Goal: Task Accomplishment & Management: Complete application form

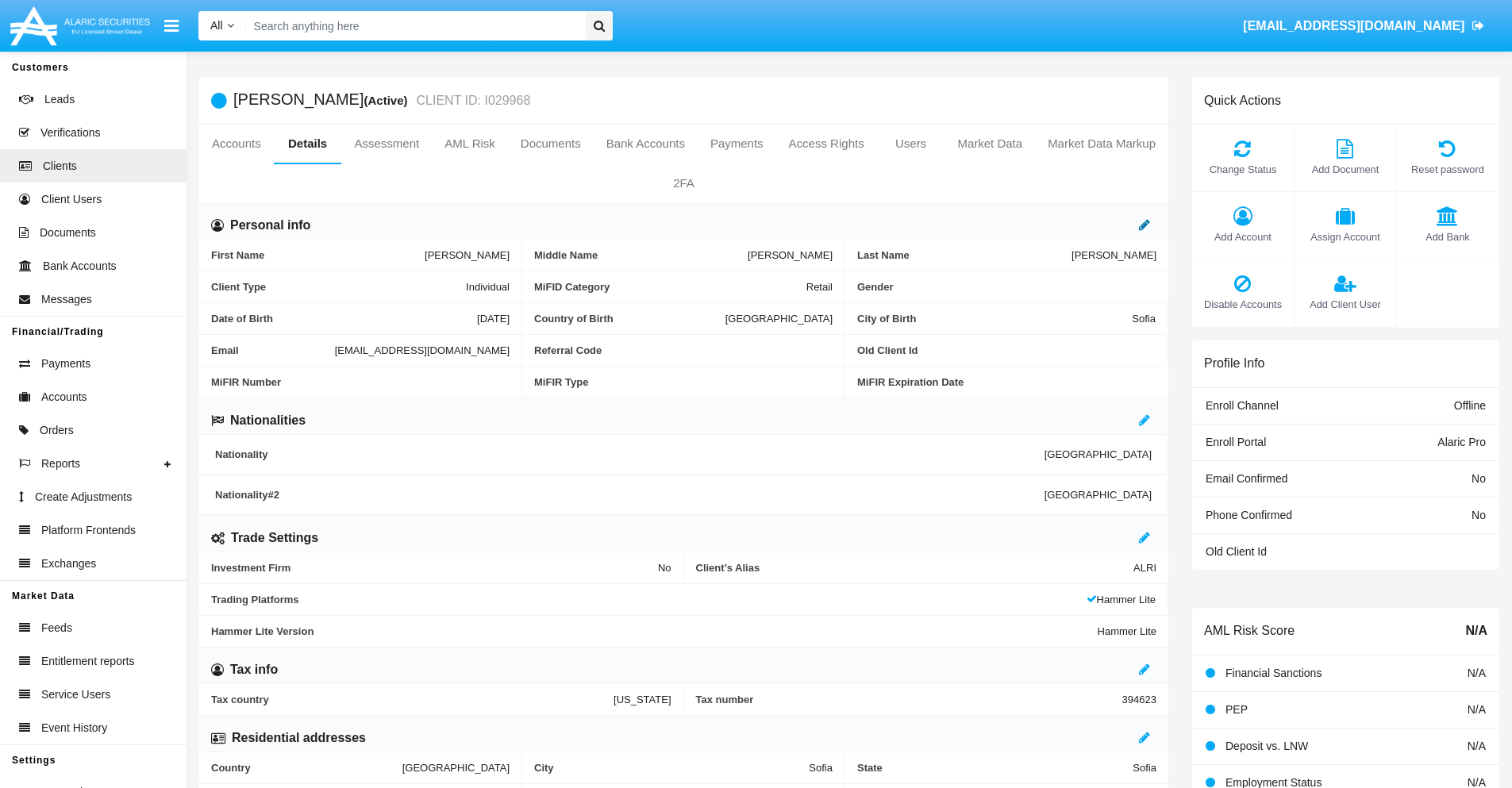
click at [1145, 225] on icon at bounding box center [1145, 225] width 11 height 13
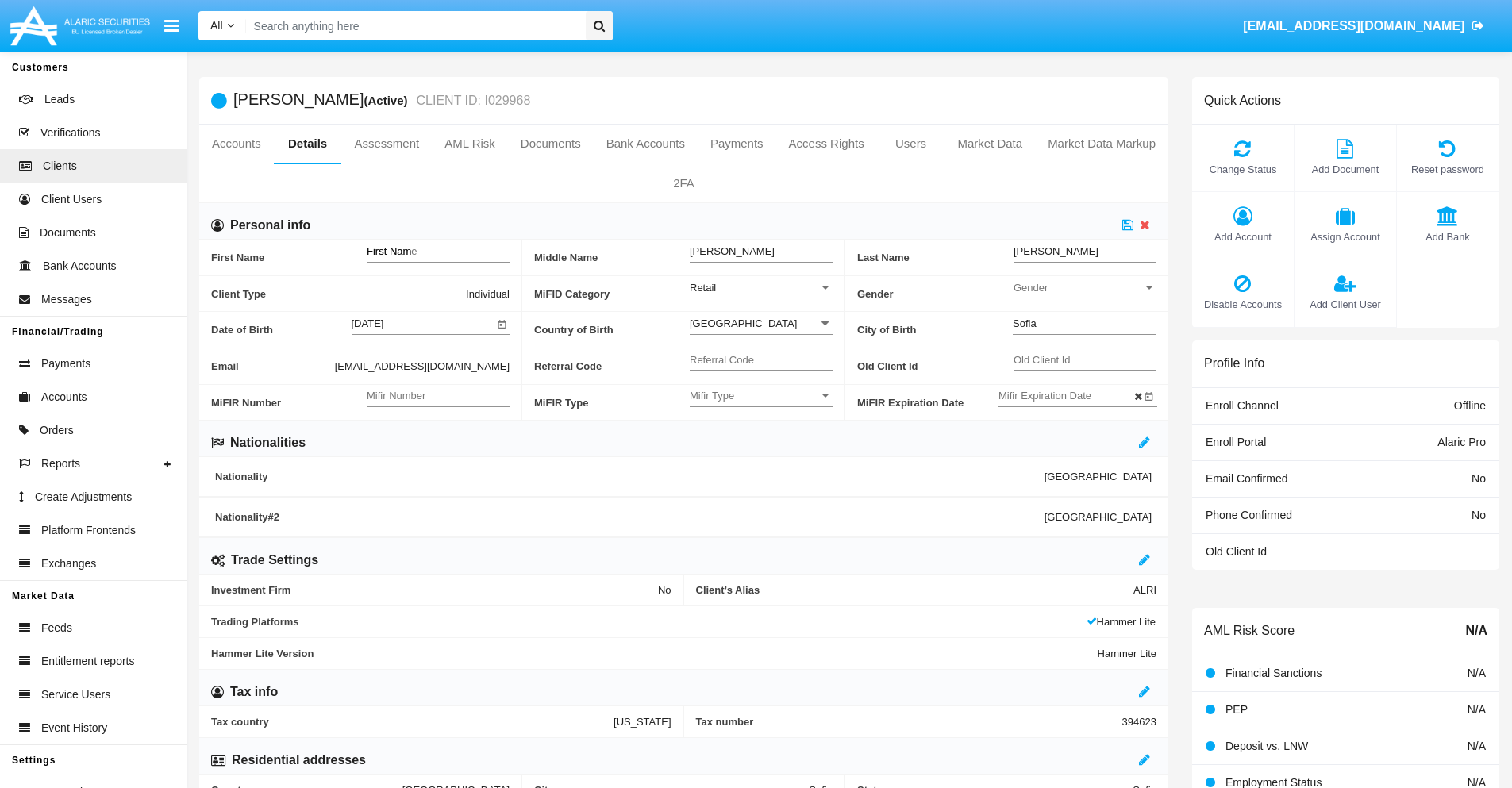
type input "First Name"
click at [1128, 225] on icon at bounding box center [1128, 225] width 11 height 13
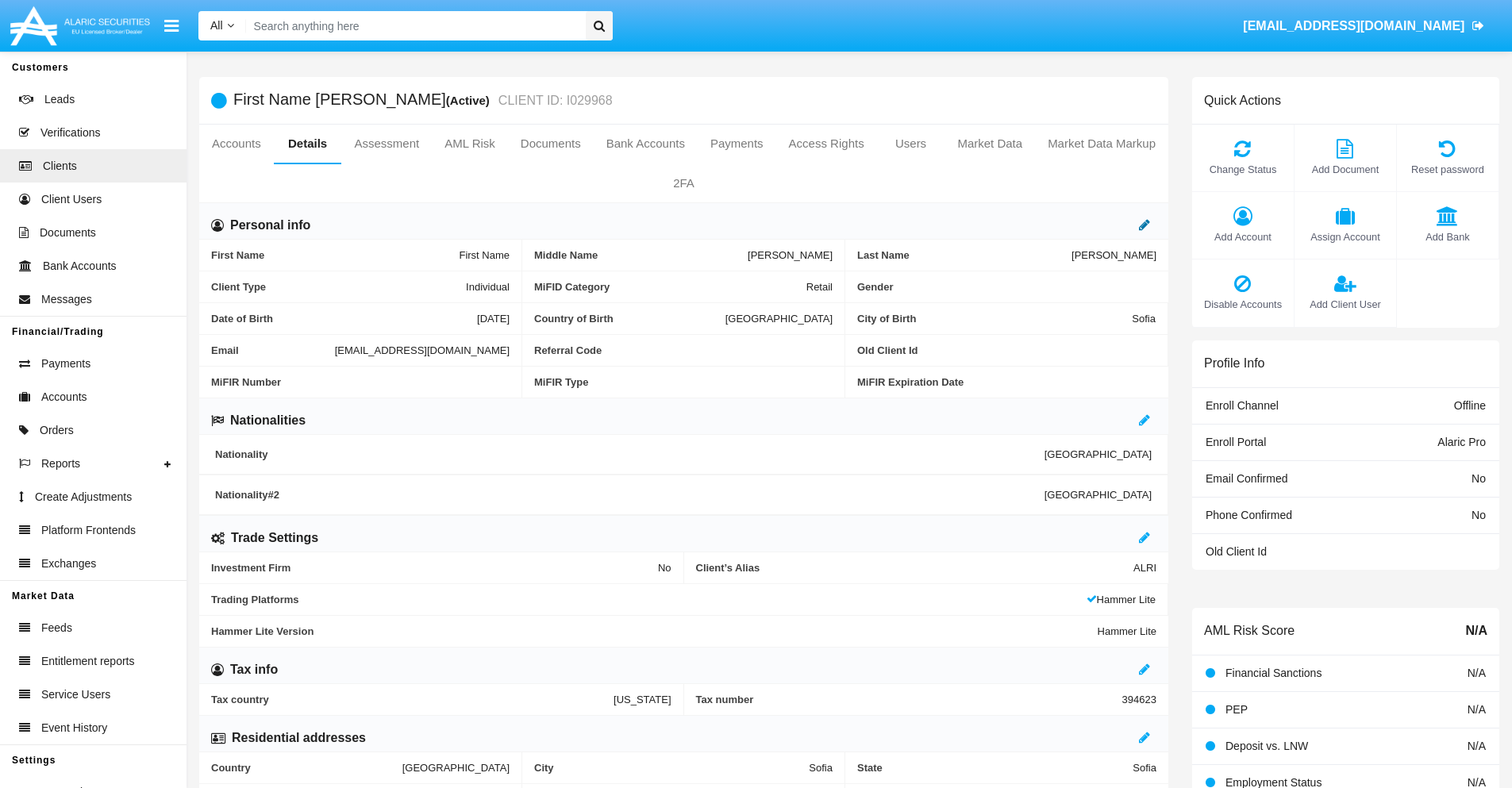
click at [1145, 225] on icon at bounding box center [1145, 225] width 11 height 13
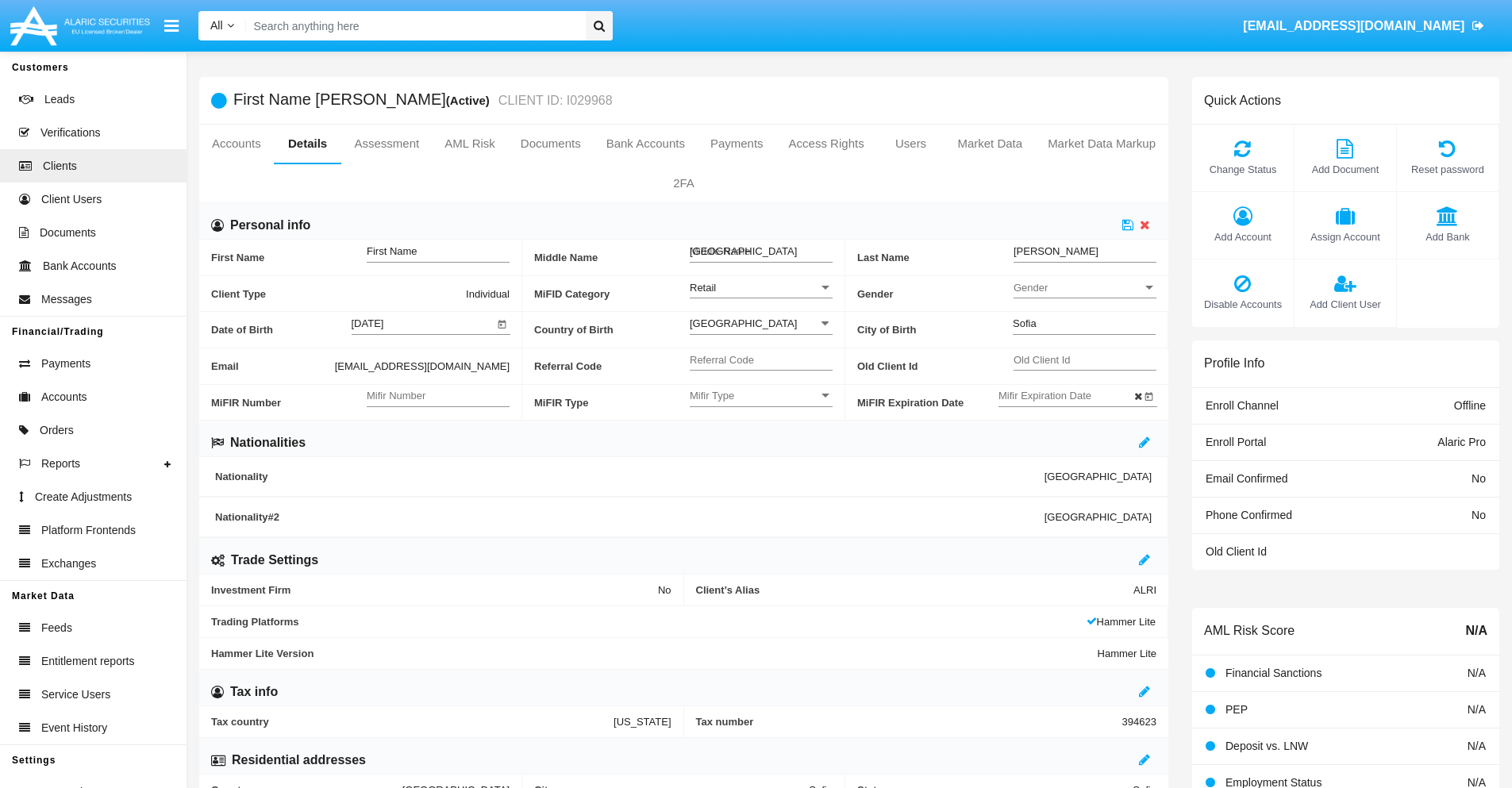
type input "Middle Name"
click at [1128, 225] on icon at bounding box center [1128, 225] width 11 height 13
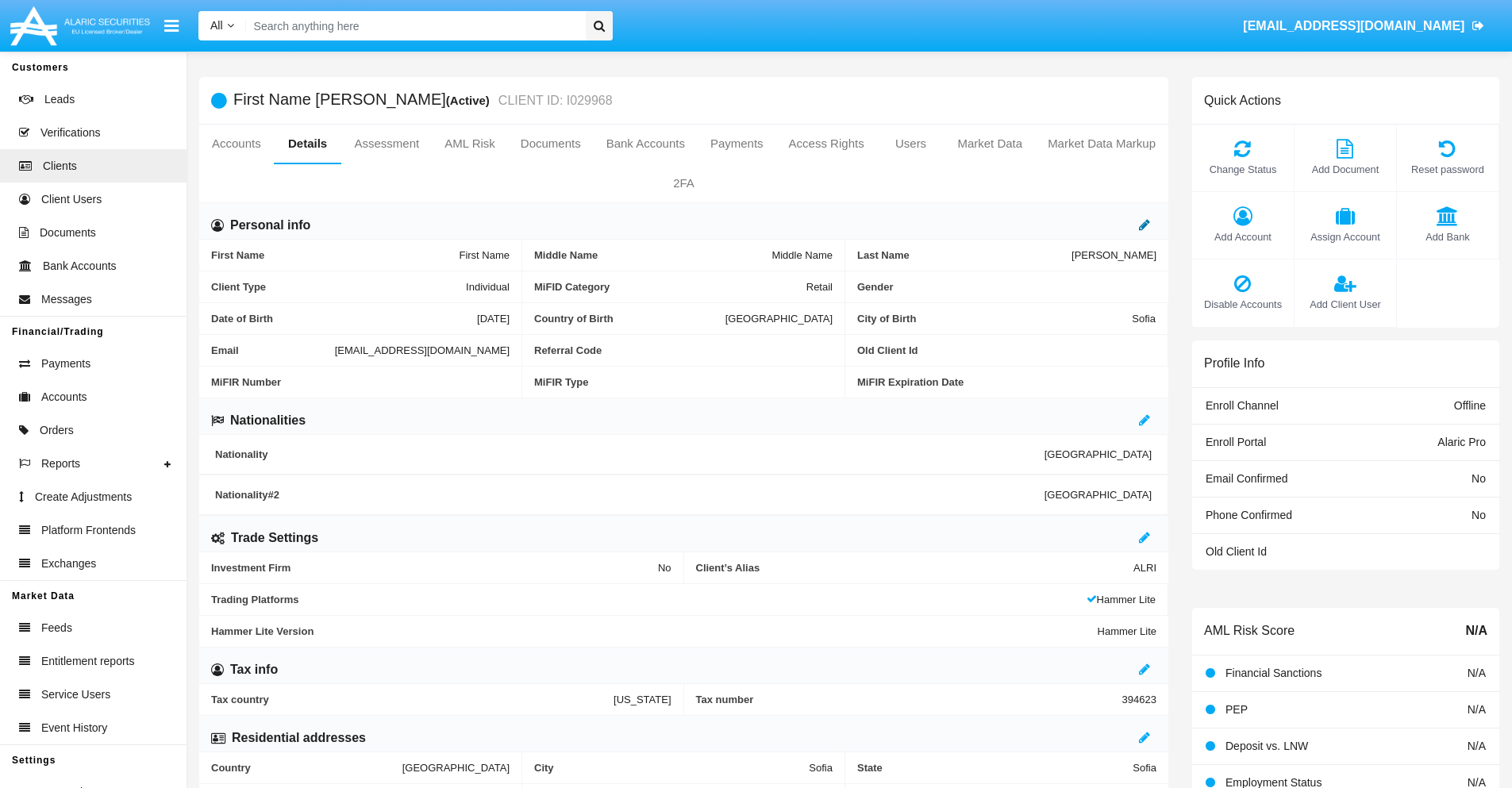
click at [1145, 225] on icon at bounding box center [1145, 225] width 11 height 13
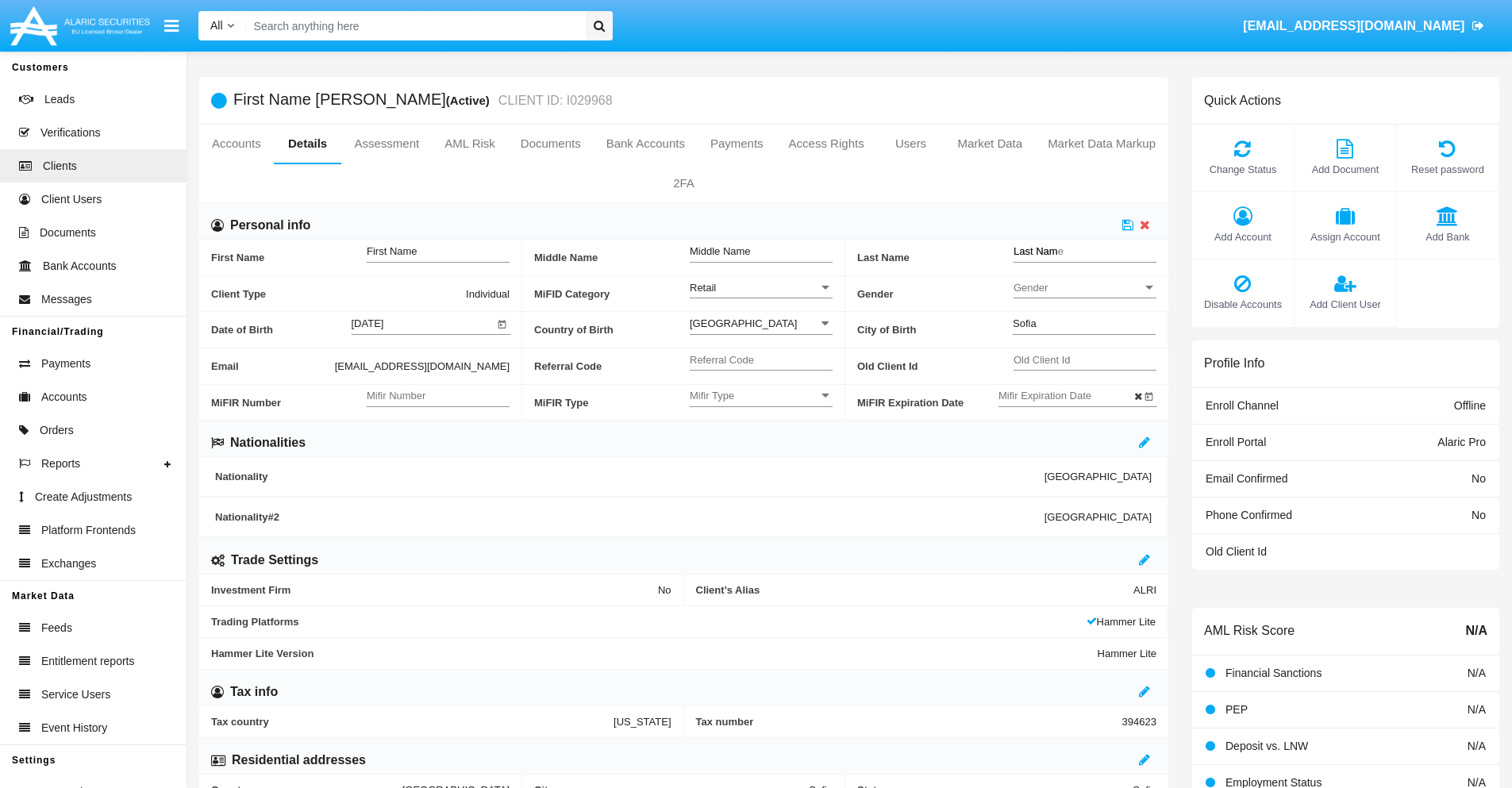
type input "Last Name"
click at [1128, 225] on icon at bounding box center [1128, 225] width 11 height 13
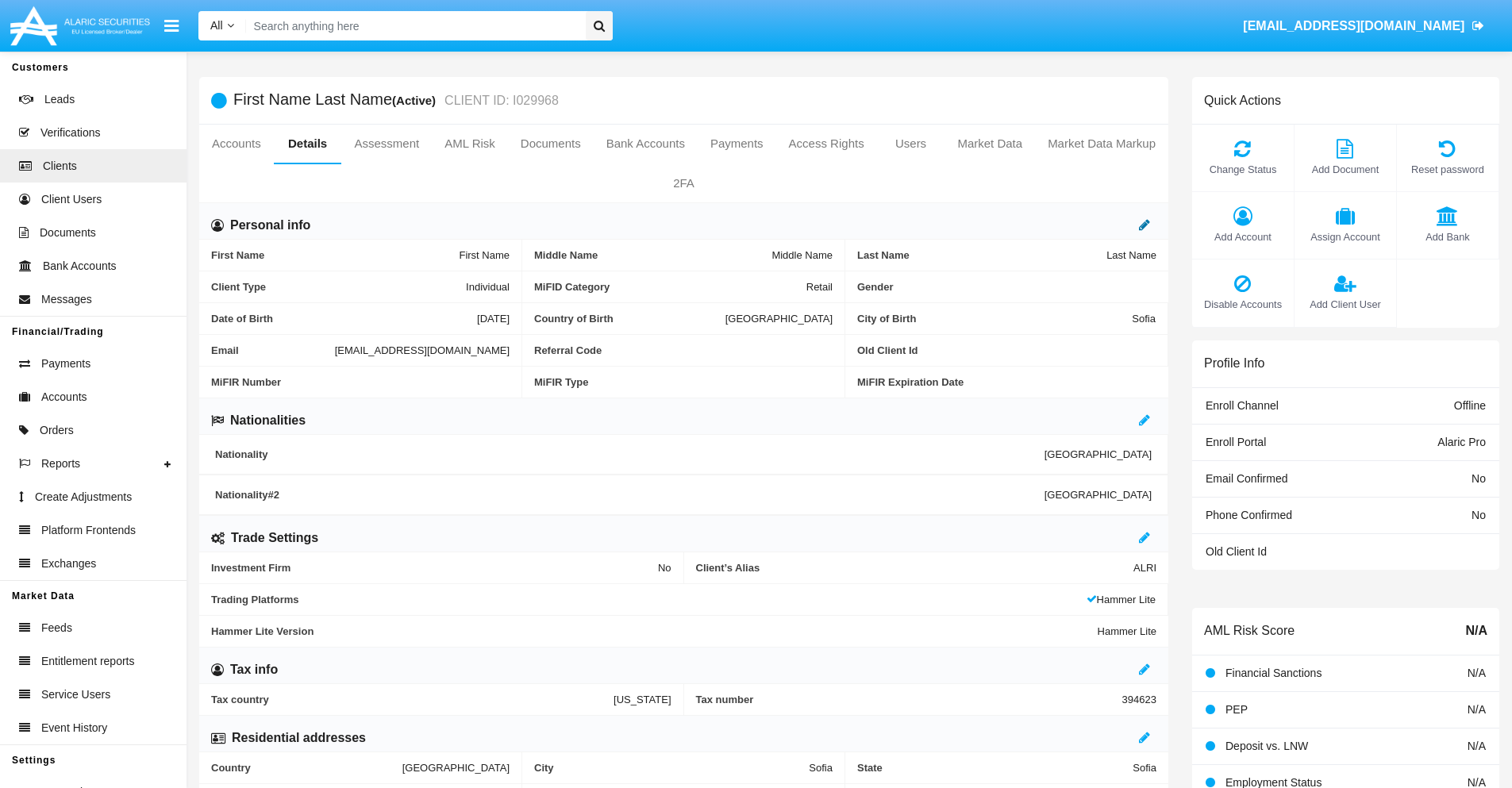
click at [1145, 225] on icon at bounding box center [1145, 225] width 11 height 13
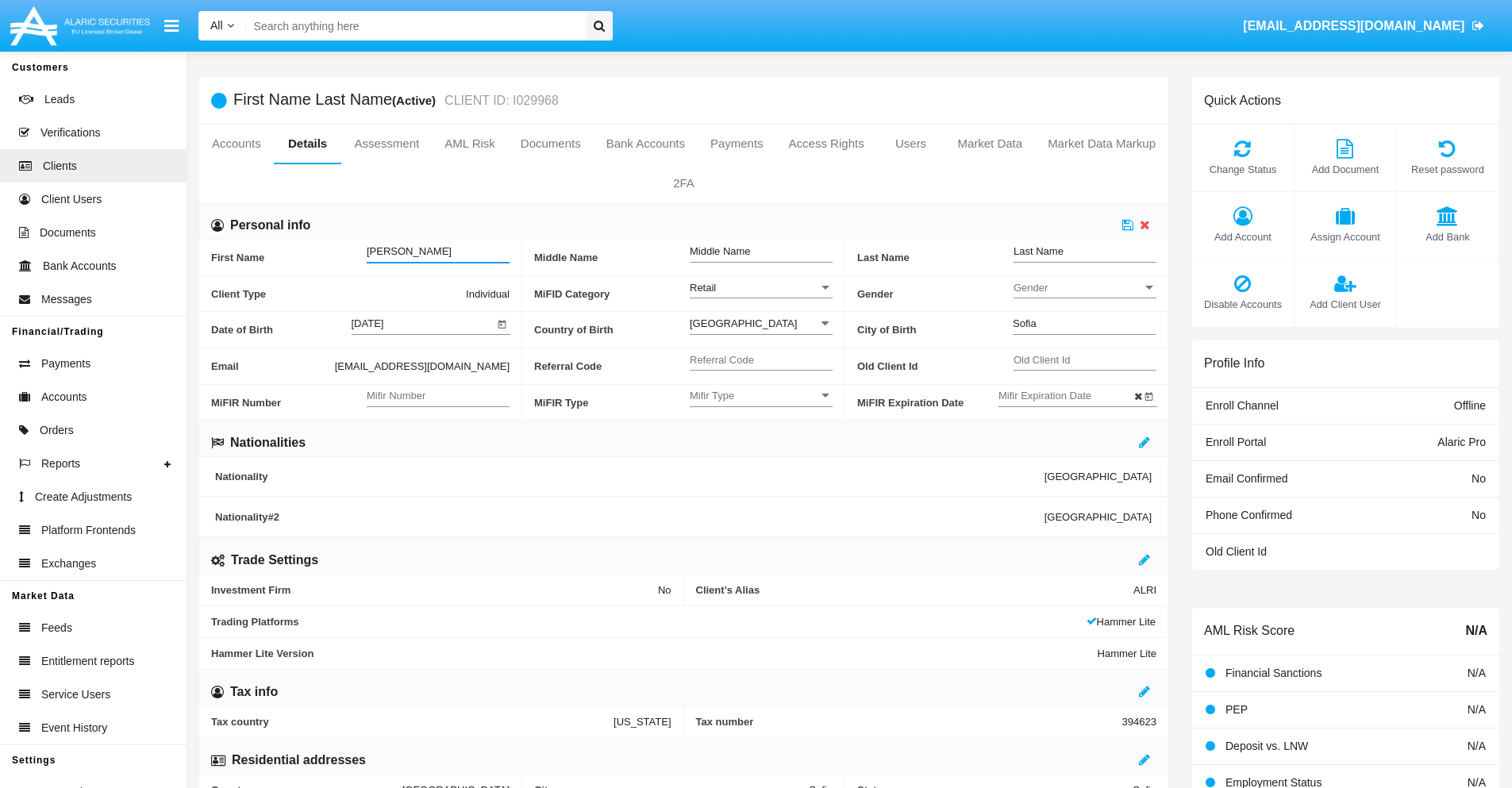
type input "[PERSON_NAME]"
click at [1128, 225] on icon at bounding box center [1128, 225] width 11 height 13
